Goal: Information Seeking & Learning: Check status

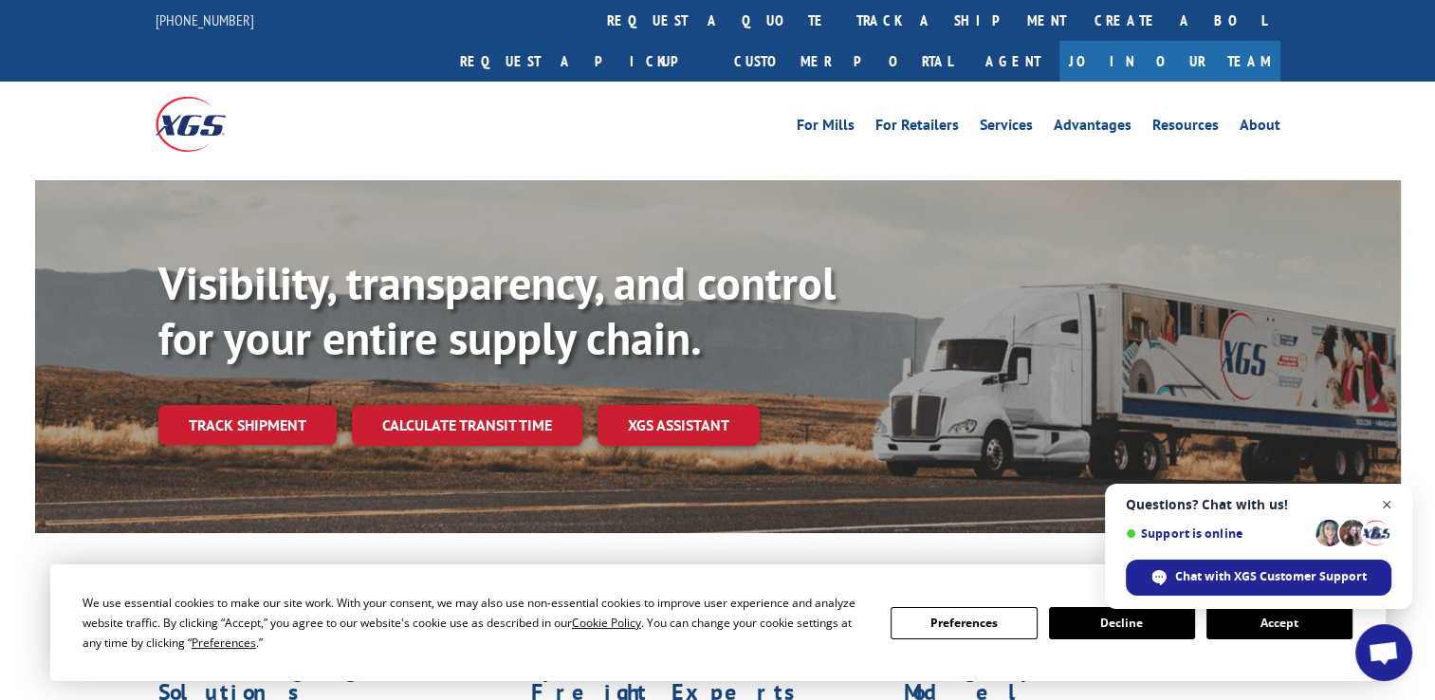
click at [1387, 510] on span "Close chat" at bounding box center [1387, 505] width 24 height 24
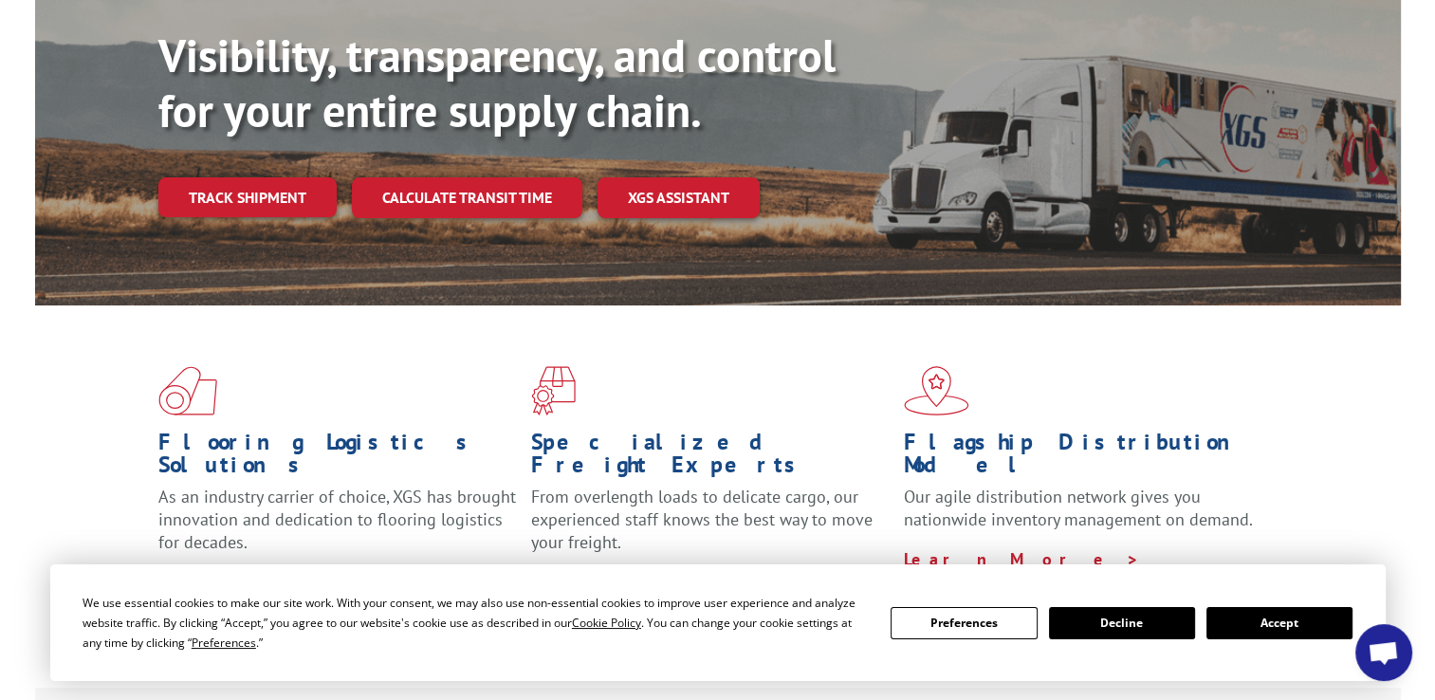
scroll to position [95, 0]
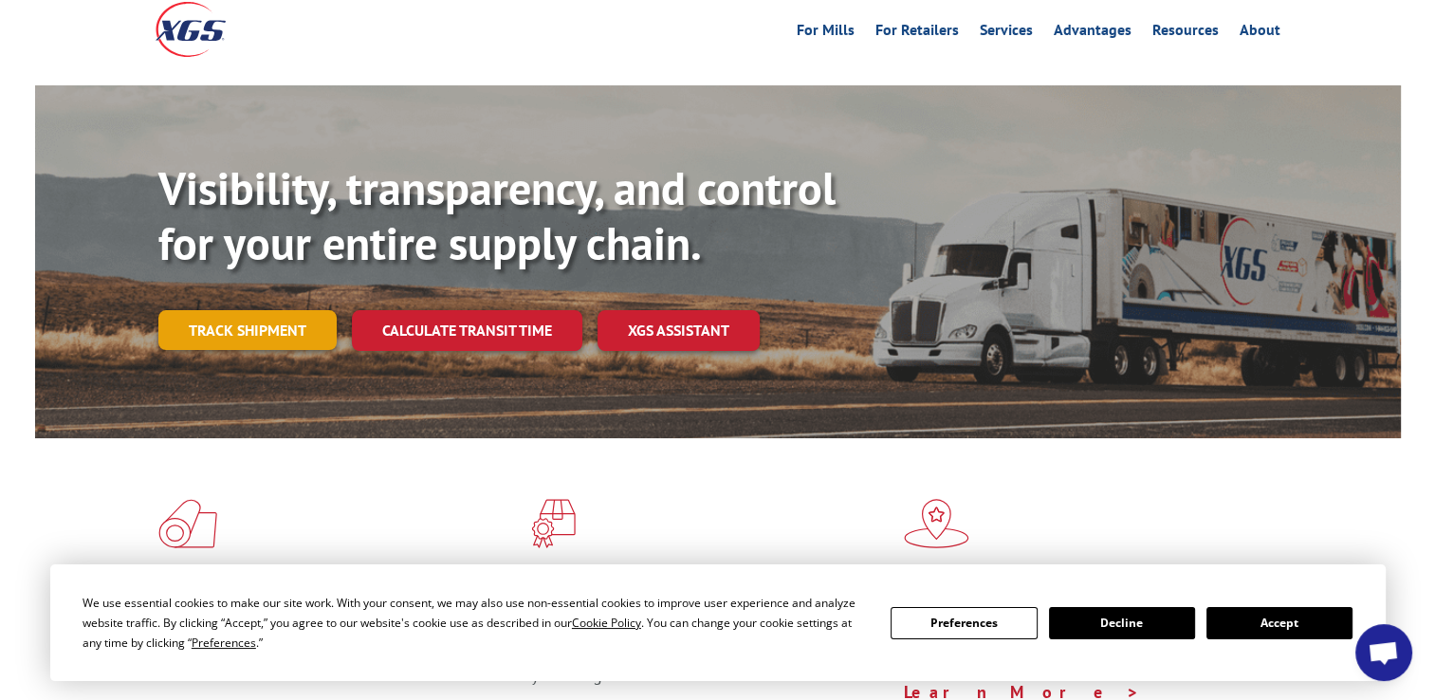
click at [273, 310] on link "Track shipment" at bounding box center [247, 330] width 178 height 40
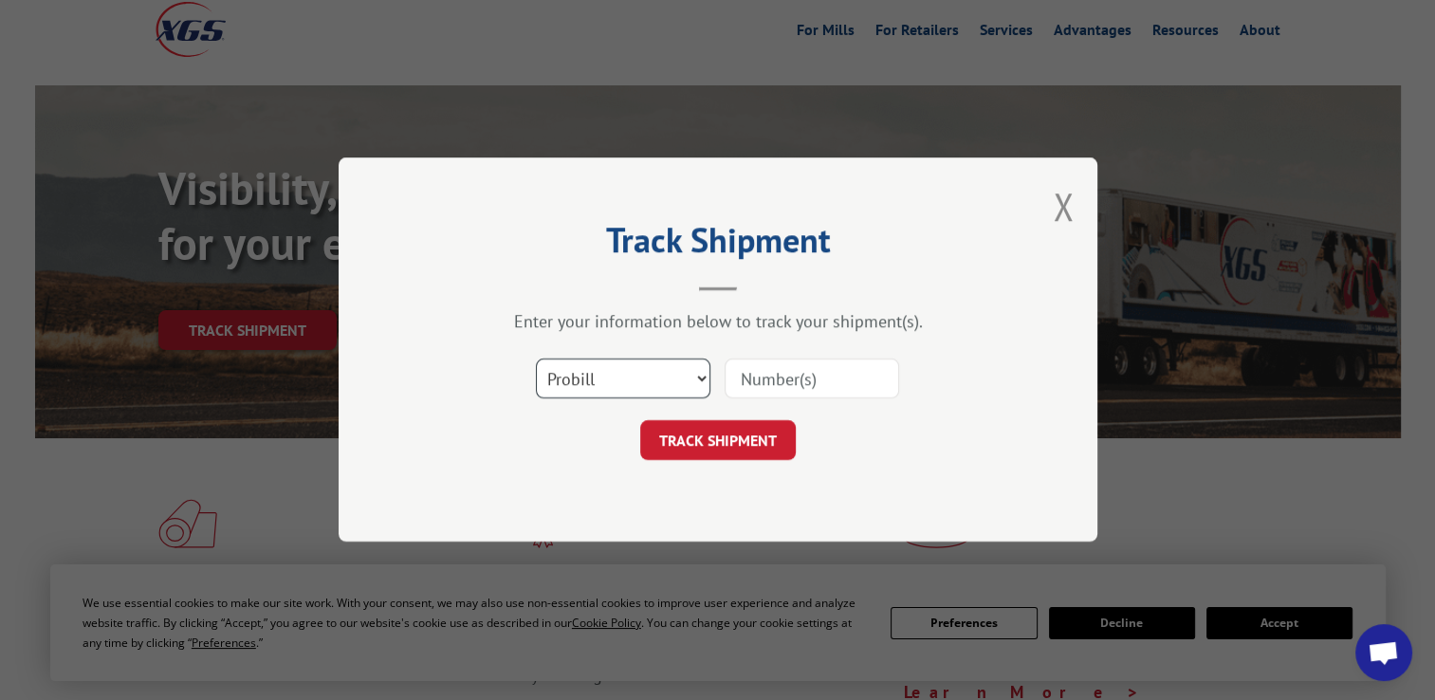
click at [620, 373] on select "Select category... Probill BOL PO" at bounding box center [623, 379] width 175 height 40
select select "bol"
click at [536, 359] on select "Select category... Probill BOL PO" at bounding box center [623, 379] width 175 height 40
click at [753, 385] on input at bounding box center [812, 379] width 175 height 40
type input "54402872"
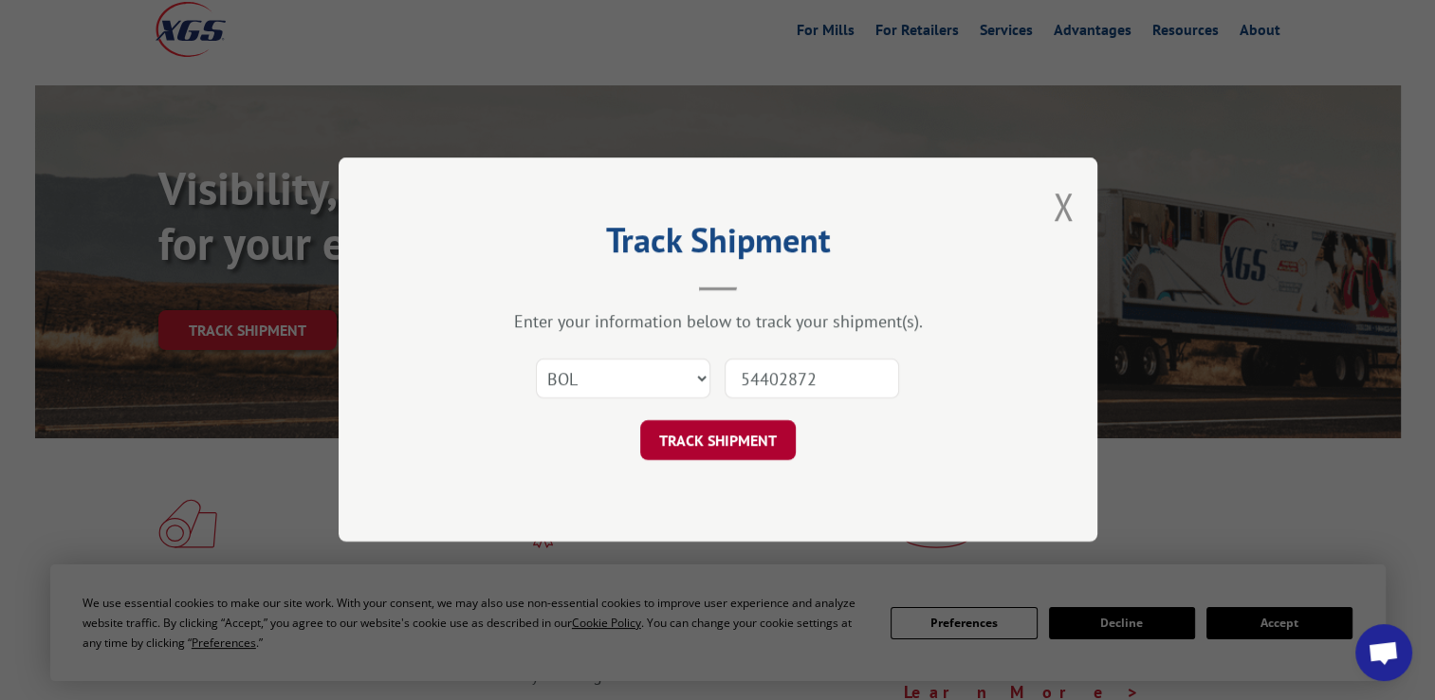
click at [731, 433] on button "TRACK SHIPMENT" at bounding box center [718, 441] width 156 height 40
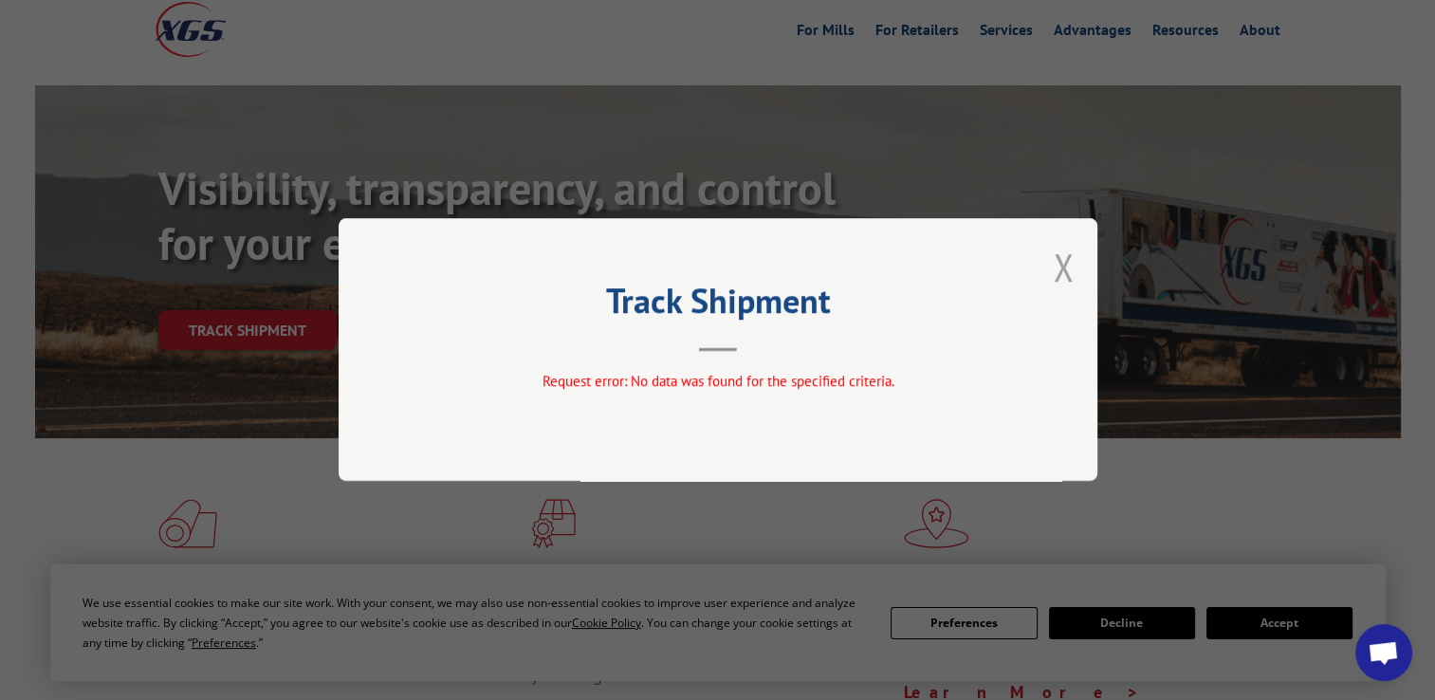
click at [1058, 267] on button "Close modal" at bounding box center [1063, 267] width 21 height 50
